Goal: Find contact information: Obtain details needed to contact an individual or organization

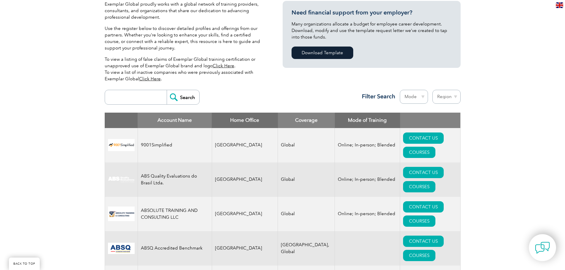
scroll to position [148, 0]
click at [441, 95] on select "Region [GEOGRAPHIC_DATA] [GEOGRAPHIC_DATA] [GEOGRAPHIC_DATA] [GEOGRAPHIC_DATA] …" at bounding box center [446, 97] width 28 height 14
select select "[GEOGRAPHIC_DATA]"
click at [432, 90] on select "Region Australia Bahrain Bangladesh Brazil Canada Colombia Dominican Republic E…" at bounding box center [446, 97] width 28 height 14
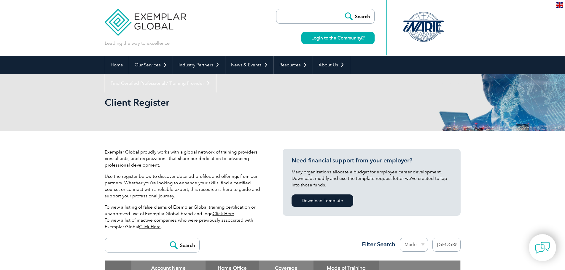
select select "[GEOGRAPHIC_DATA]"
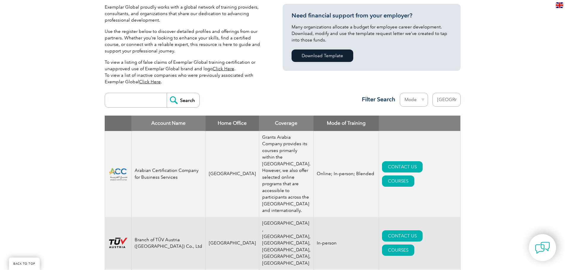
scroll to position [148, 0]
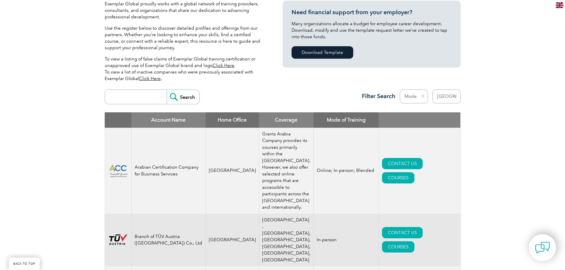
click at [143, 96] on input "search" at bounding box center [137, 97] width 59 height 14
click at [421, 98] on select "Mode Online In-person Blended" at bounding box center [414, 97] width 28 height 14
click at [418, 99] on select "Mode Online In-person Blended" at bounding box center [414, 97] width 28 height 14
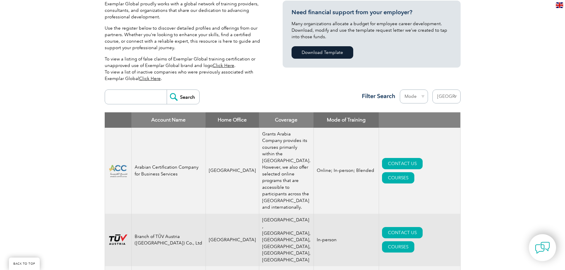
click at [418, 99] on select "Mode Online In-person Blended" at bounding box center [414, 97] width 28 height 14
select select "Online"
click at [400, 90] on select "Mode Online In-person Blended" at bounding box center [414, 97] width 28 height 14
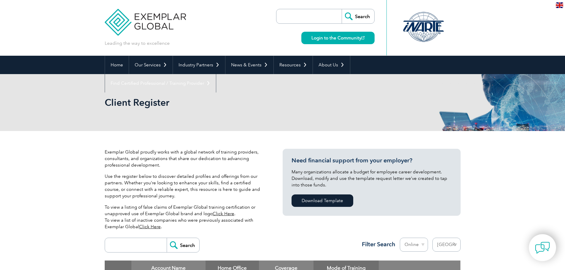
select select "[GEOGRAPHIC_DATA]"
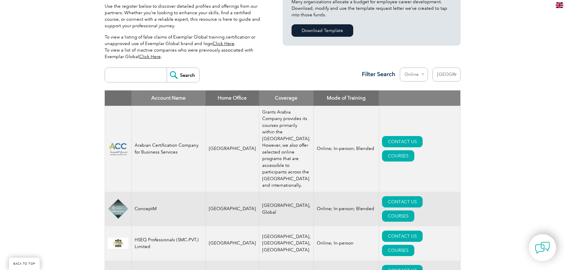
scroll to position [148, 0]
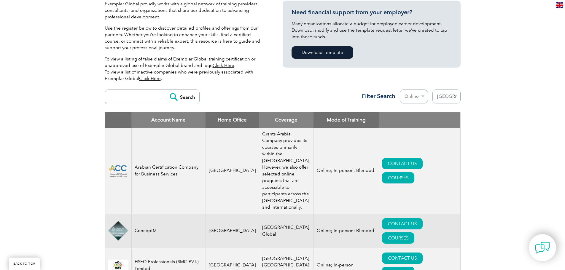
click at [141, 95] on input "search" at bounding box center [137, 97] width 59 height 14
type input "iso"
click at [167, 90] on input "Search" at bounding box center [183, 97] width 33 height 14
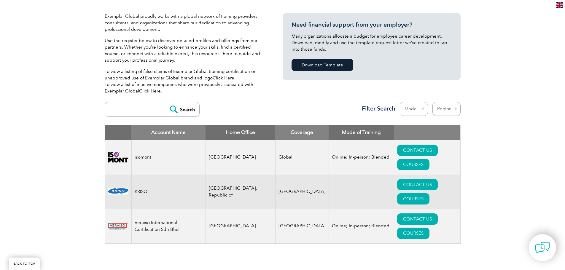
scroll to position [148, 0]
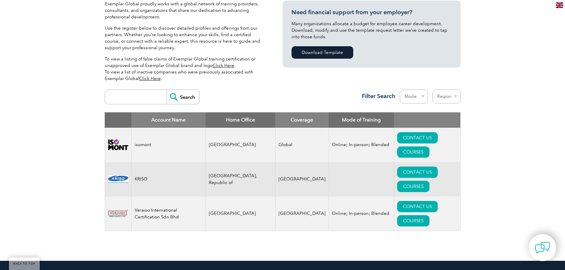
click at [143, 96] on input "search" at bounding box center [137, 97] width 59 height 14
click at [182, 95] on input "Search" at bounding box center [183, 97] width 33 height 14
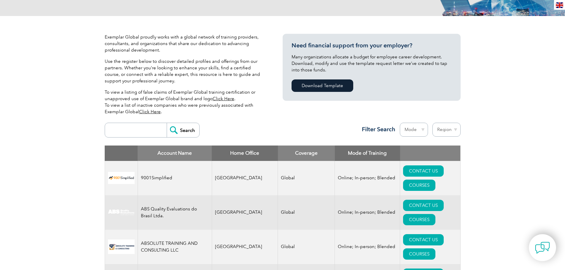
scroll to position [178, 0]
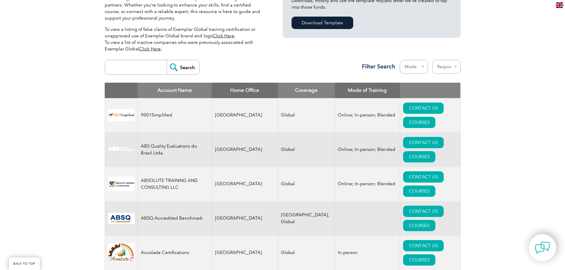
click at [443, 64] on select "Region [GEOGRAPHIC_DATA] [GEOGRAPHIC_DATA] [GEOGRAPHIC_DATA] [GEOGRAPHIC_DATA] …" at bounding box center [446, 67] width 28 height 14
select select "[GEOGRAPHIC_DATA]"
click at [432, 60] on select "Region [GEOGRAPHIC_DATA] [GEOGRAPHIC_DATA] [GEOGRAPHIC_DATA] [GEOGRAPHIC_DATA] …" at bounding box center [446, 67] width 28 height 14
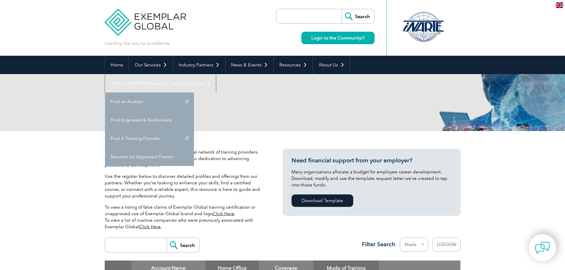
select select "[GEOGRAPHIC_DATA]"
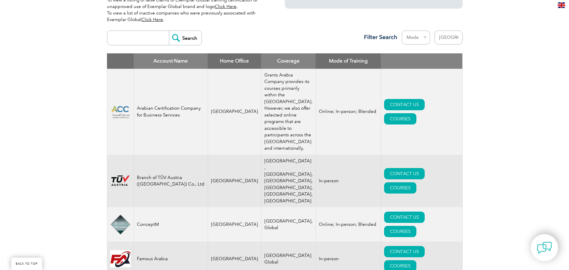
scroll to position [208, 0]
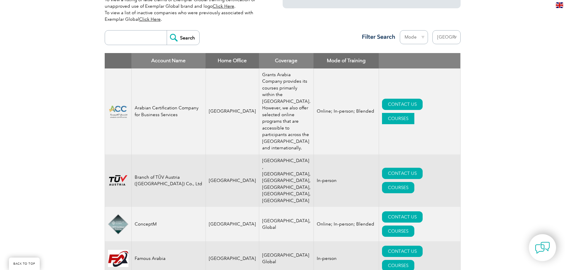
click at [414, 123] on link "COURSES" at bounding box center [398, 118] width 32 height 11
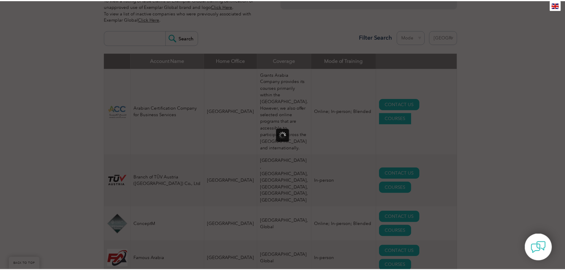
scroll to position [0, 0]
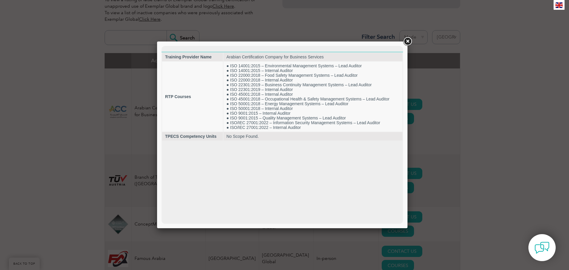
click at [413, 36] on link at bounding box center [407, 41] width 11 height 11
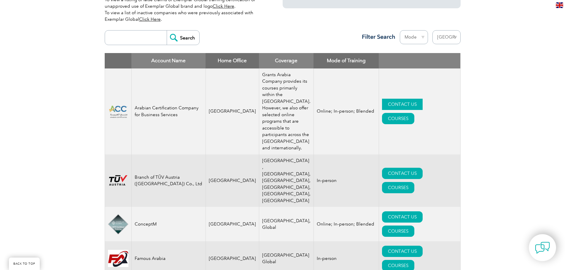
click at [382, 110] on link "CONTACT US" at bounding box center [402, 104] width 41 height 11
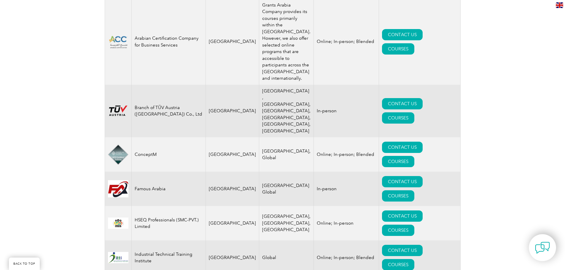
scroll to position [267, 0]
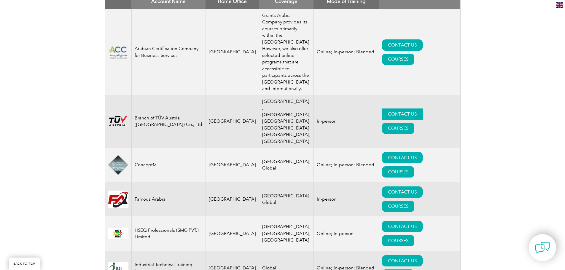
click at [382, 120] on link "CONTACT US" at bounding box center [402, 114] width 41 height 11
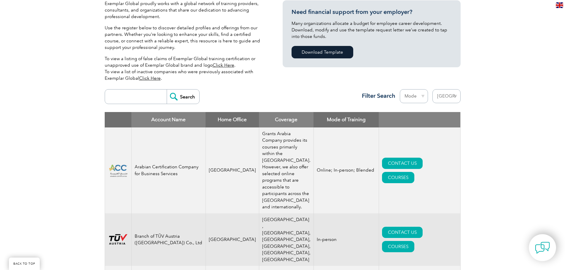
scroll to position [148, 0]
click at [442, 92] on select "Region Australia Bahrain Bangladesh Brazil Canada Colombia Dominican Republic E…" at bounding box center [446, 97] width 28 height 14
click at [416, 97] on select "Mode Online In-person Blended" at bounding box center [414, 97] width 28 height 14
select select "Online"
click at [400, 90] on select "Mode Online In-person Blended" at bounding box center [414, 97] width 28 height 14
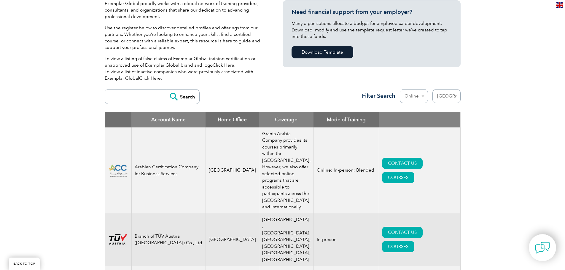
scroll to position [163, 0]
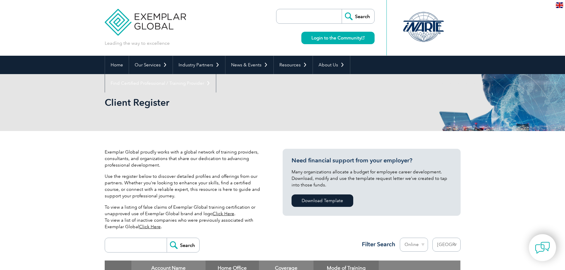
select select "[GEOGRAPHIC_DATA]"
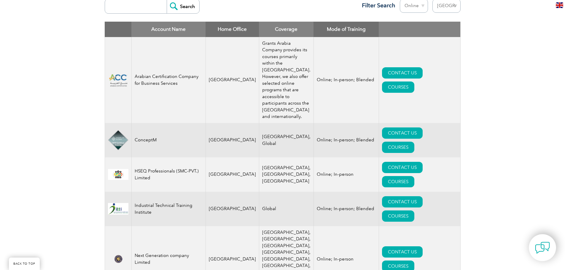
scroll to position [267, 0]
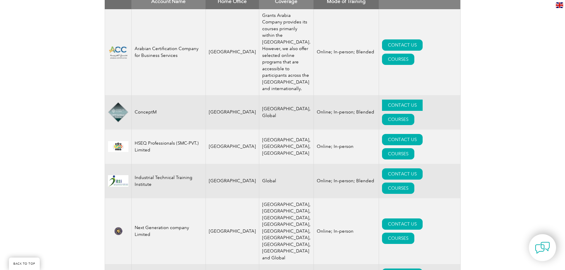
click at [382, 111] on link "CONTACT US" at bounding box center [402, 105] width 41 height 11
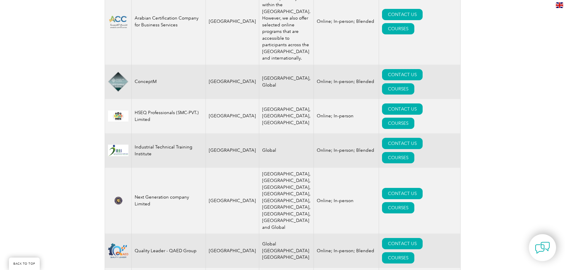
scroll to position [297, 0]
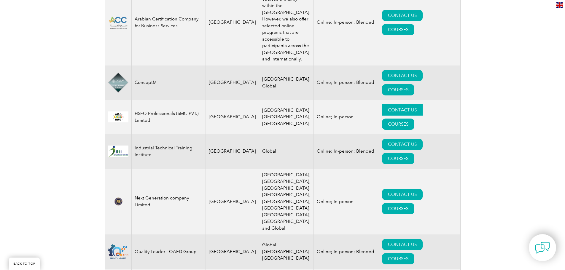
click at [382, 116] on link "CONTACT US" at bounding box center [402, 109] width 41 height 11
click at [387, 150] on link "CONTACT US" at bounding box center [402, 144] width 41 height 11
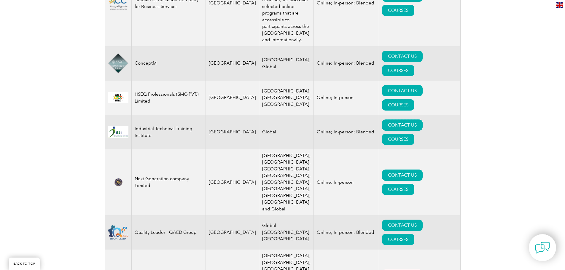
scroll to position [326, 0]
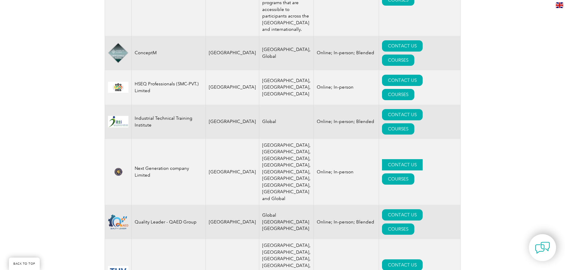
click at [382, 159] on link "CONTACT US" at bounding box center [402, 164] width 41 height 11
click at [386, 209] on link "CONTACT US" at bounding box center [402, 214] width 41 height 11
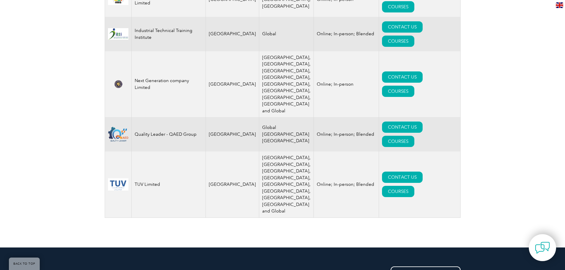
scroll to position [415, 0]
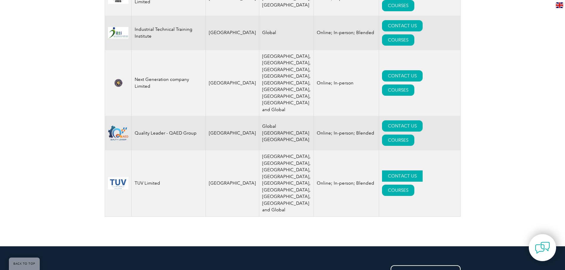
click at [382, 171] on link "CONTACT US" at bounding box center [402, 176] width 41 height 11
click at [414, 185] on link "COURSES" at bounding box center [398, 190] width 32 height 11
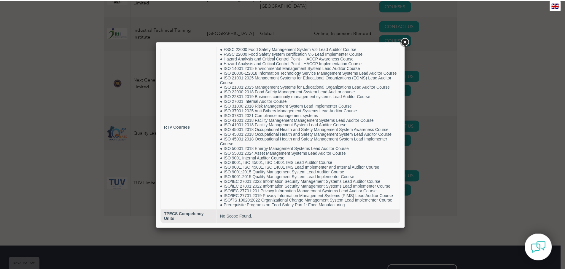
scroll to position [22, 0]
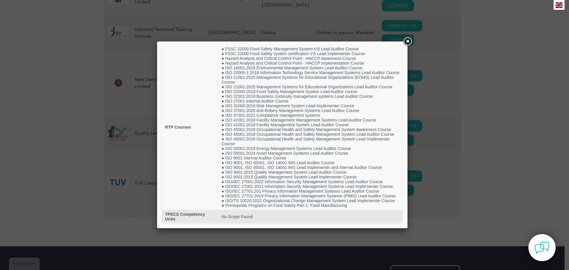
click at [496, 79] on div at bounding box center [284, 135] width 569 height 270
